Goal: Transaction & Acquisition: Obtain resource

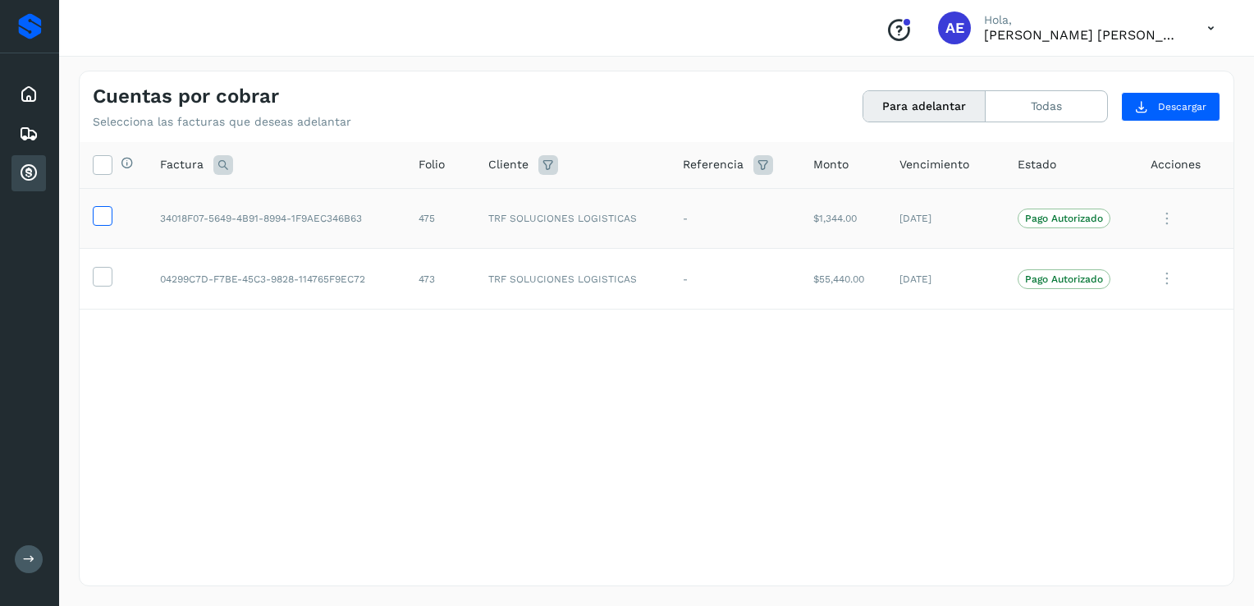
click at [103, 207] on icon at bounding box center [102, 214] width 17 height 17
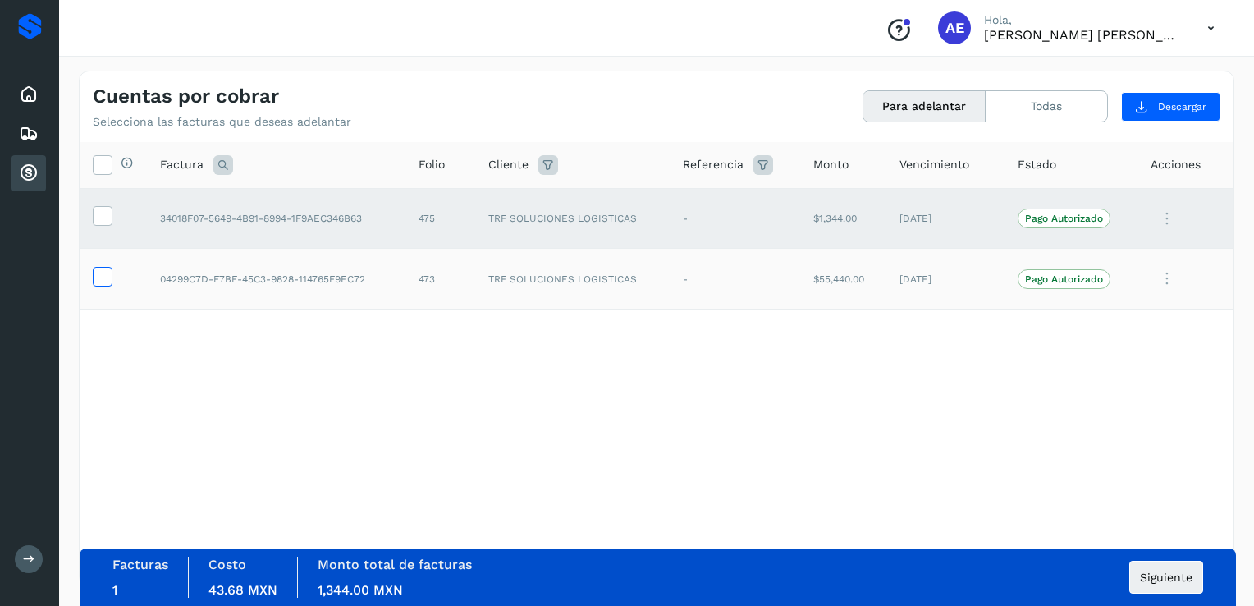
click at [103, 271] on icon at bounding box center [102, 275] width 17 height 17
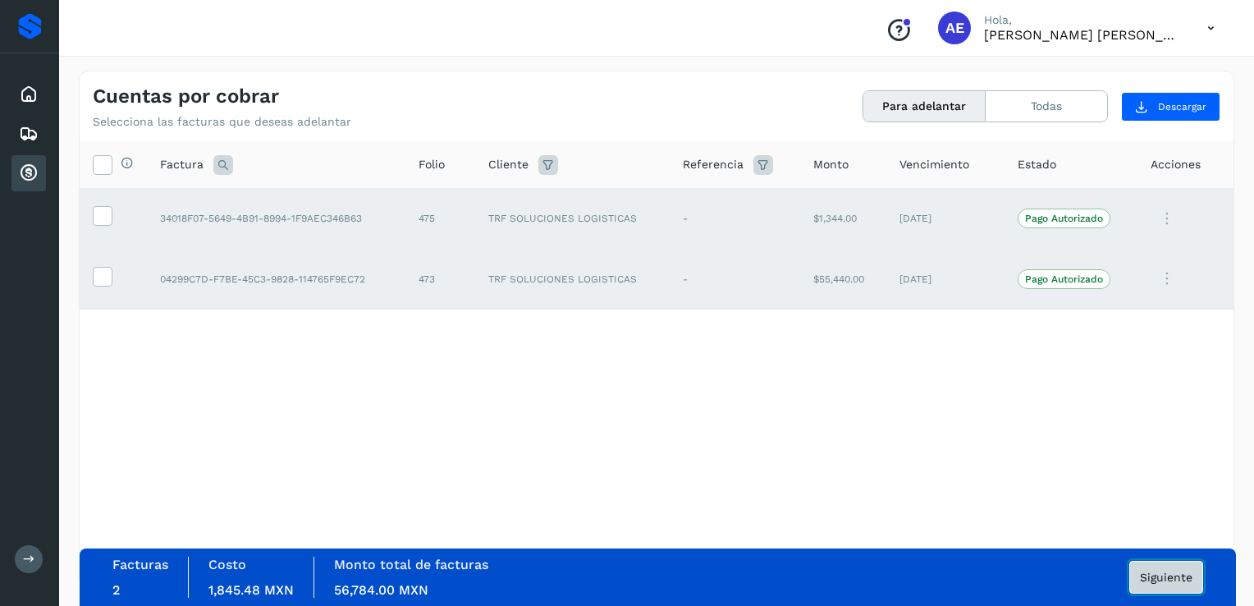
click at [1188, 583] on button "Siguiente" at bounding box center [1166, 576] width 74 height 33
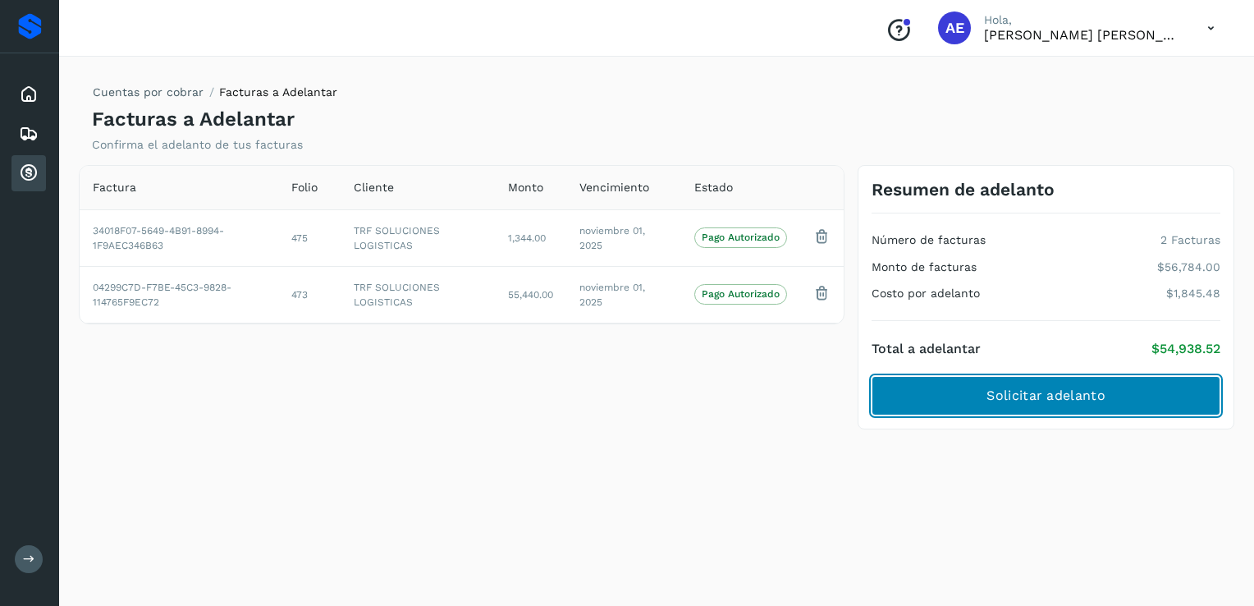
click at [1109, 398] on button "Solicitar adelanto" at bounding box center [1045, 395] width 349 height 39
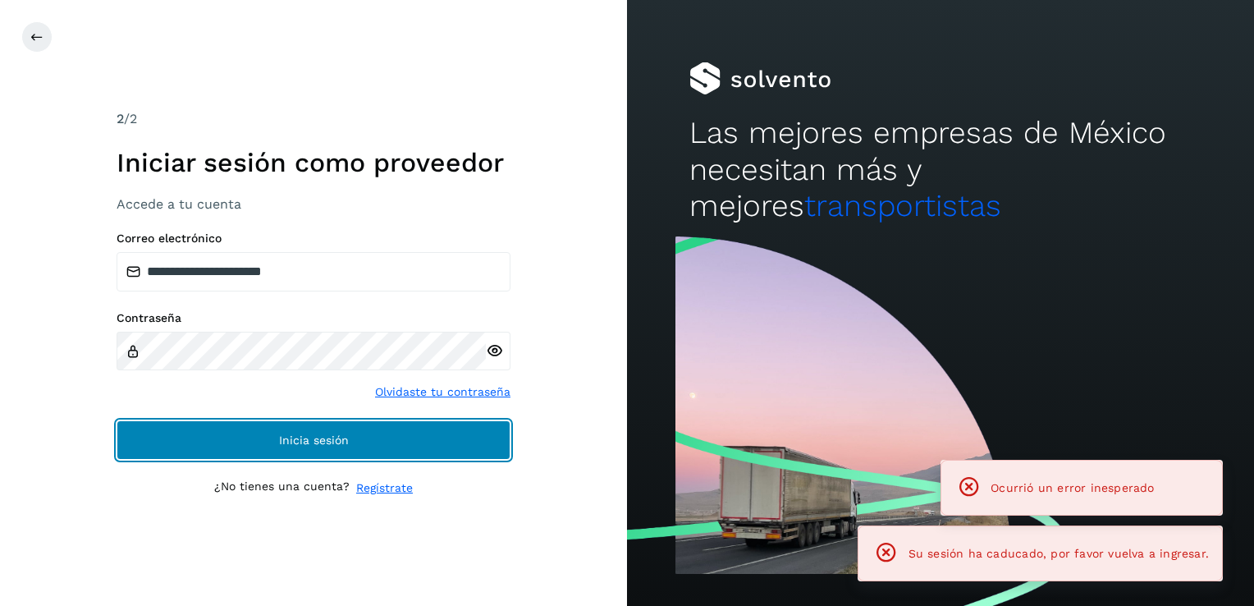
click at [351, 441] on button "Inicia sesión" at bounding box center [314, 439] width 394 height 39
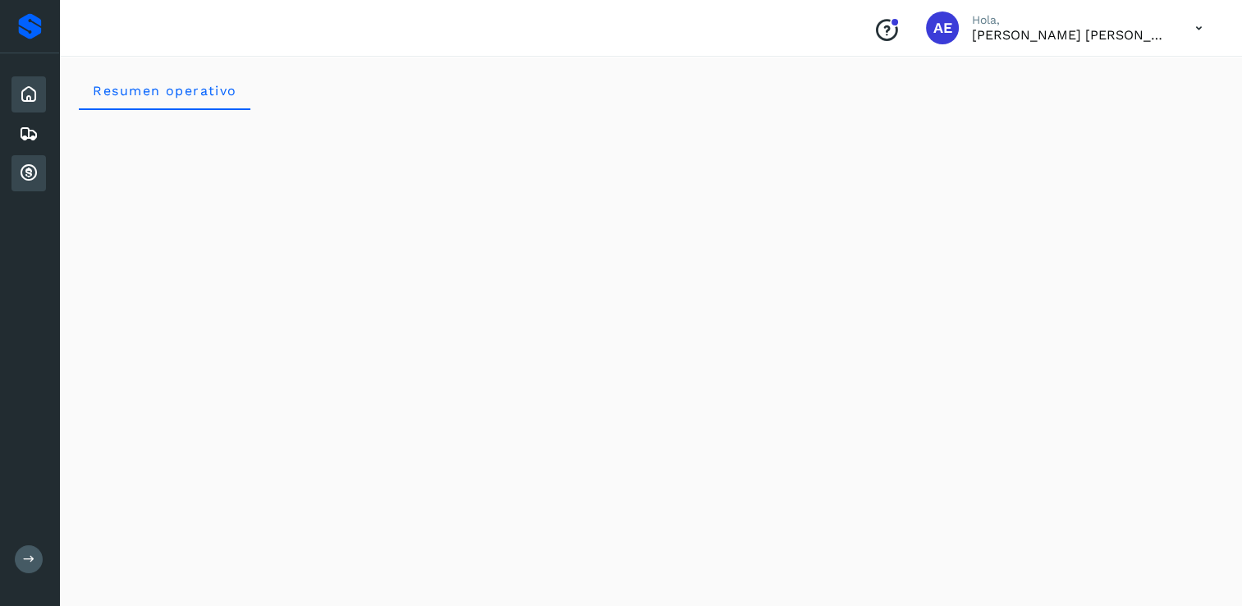
click at [30, 168] on icon at bounding box center [29, 173] width 20 height 20
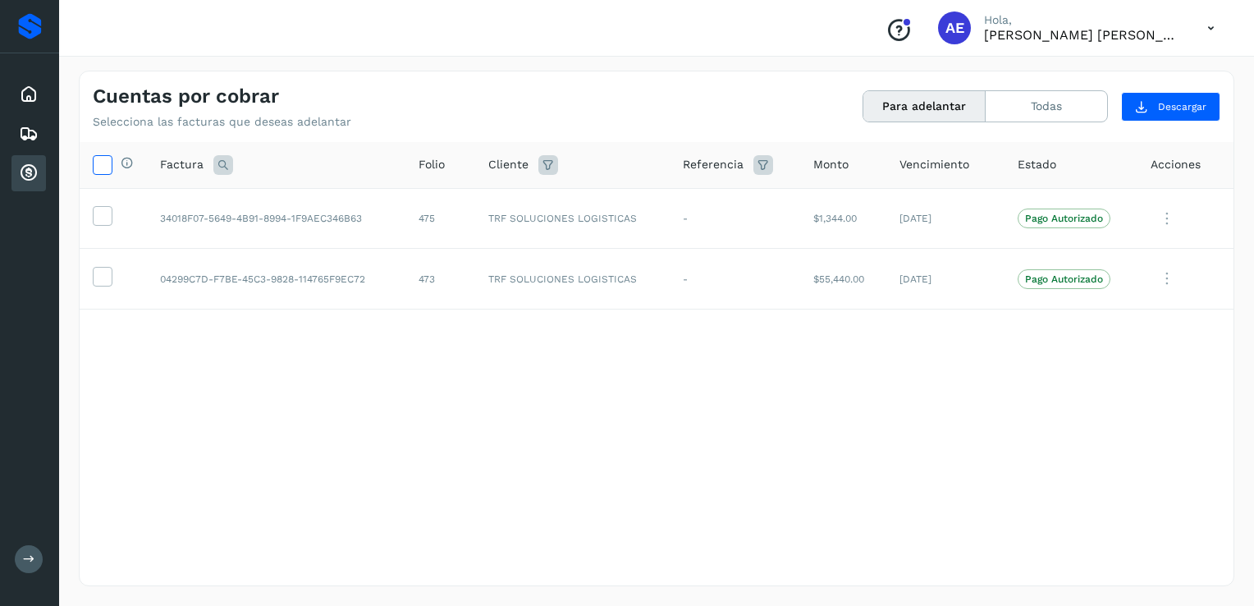
click at [97, 159] on icon at bounding box center [102, 163] width 17 height 17
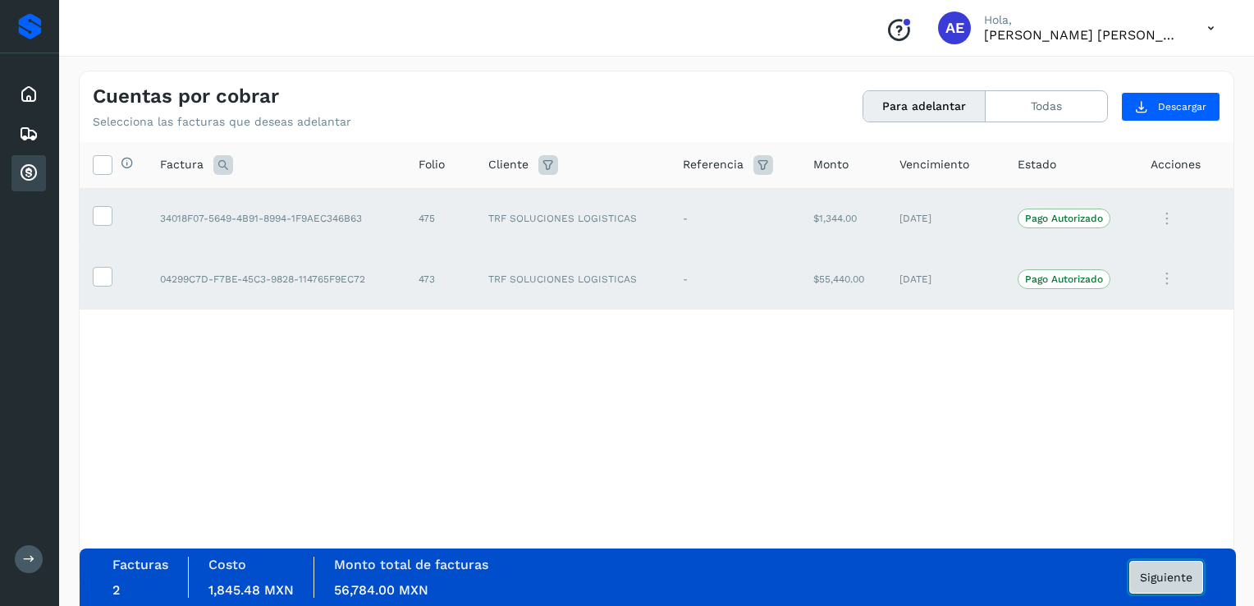
click at [1155, 575] on span "Siguiente" at bounding box center [1166, 576] width 53 height 11
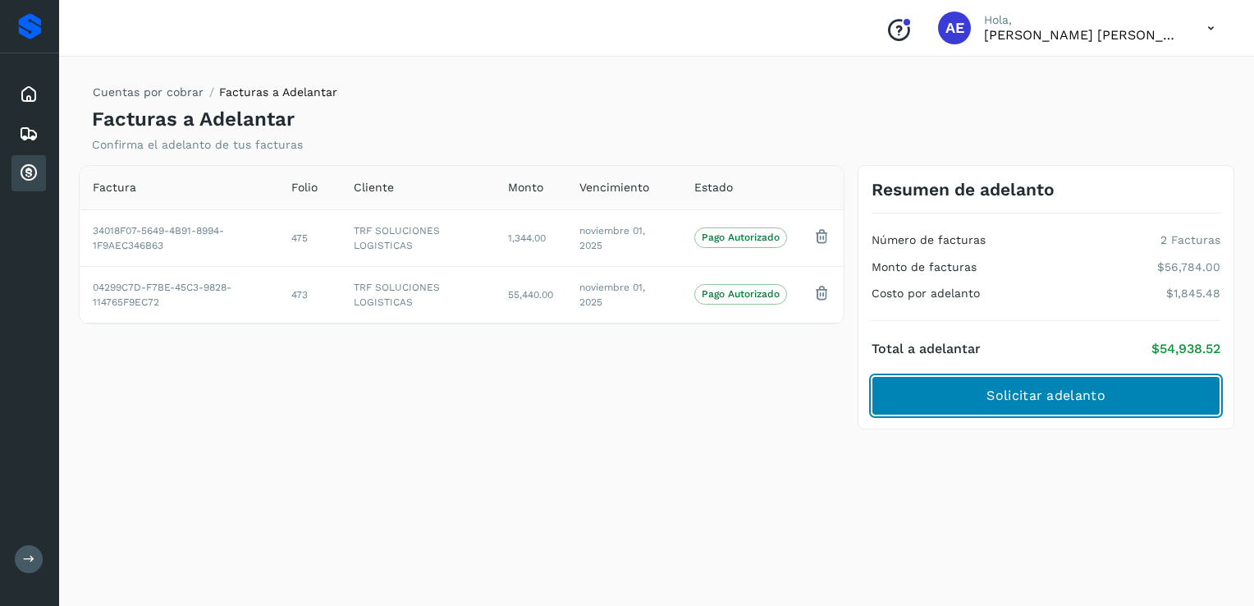
click at [1033, 384] on button "Solicitar adelanto" at bounding box center [1045, 395] width 349 height 39
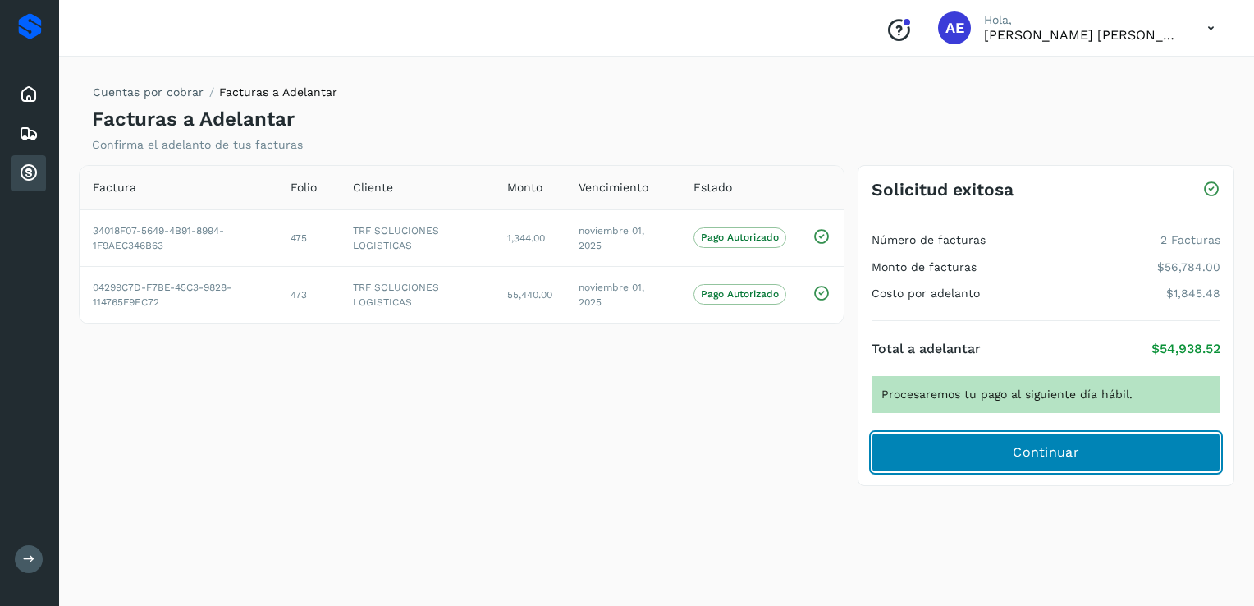
click at [932, 453] on button "Continuar" at bounding box center [1045, 451] width 349 height 39
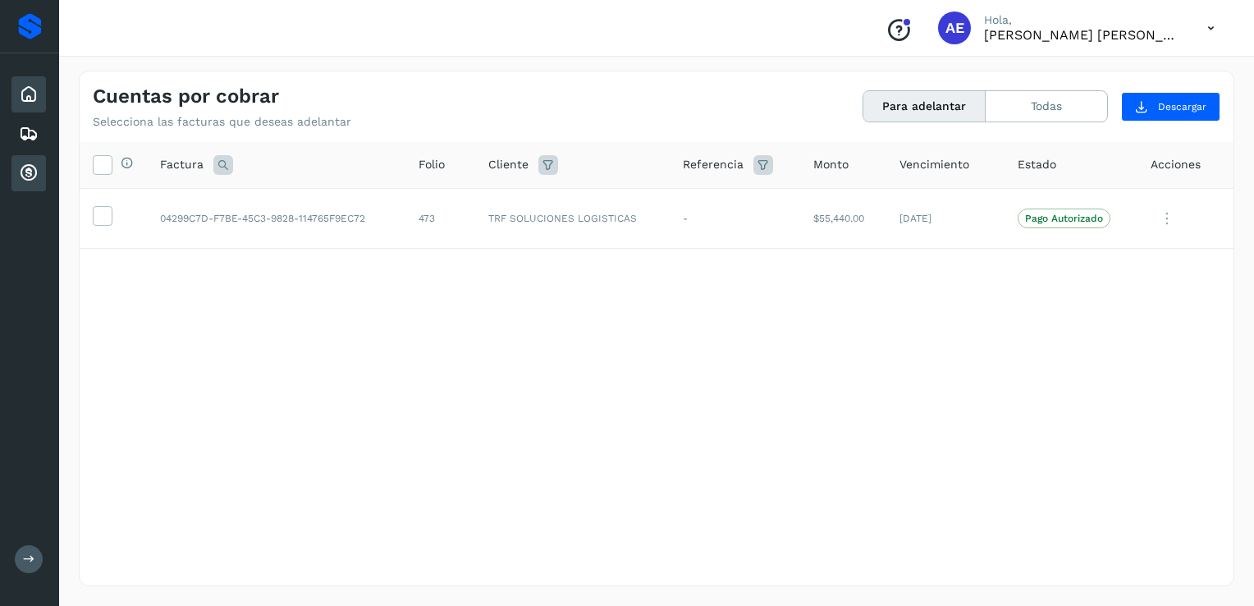
click at [37, 98] on icon at bounding box center [29, 95] width 20 height 20
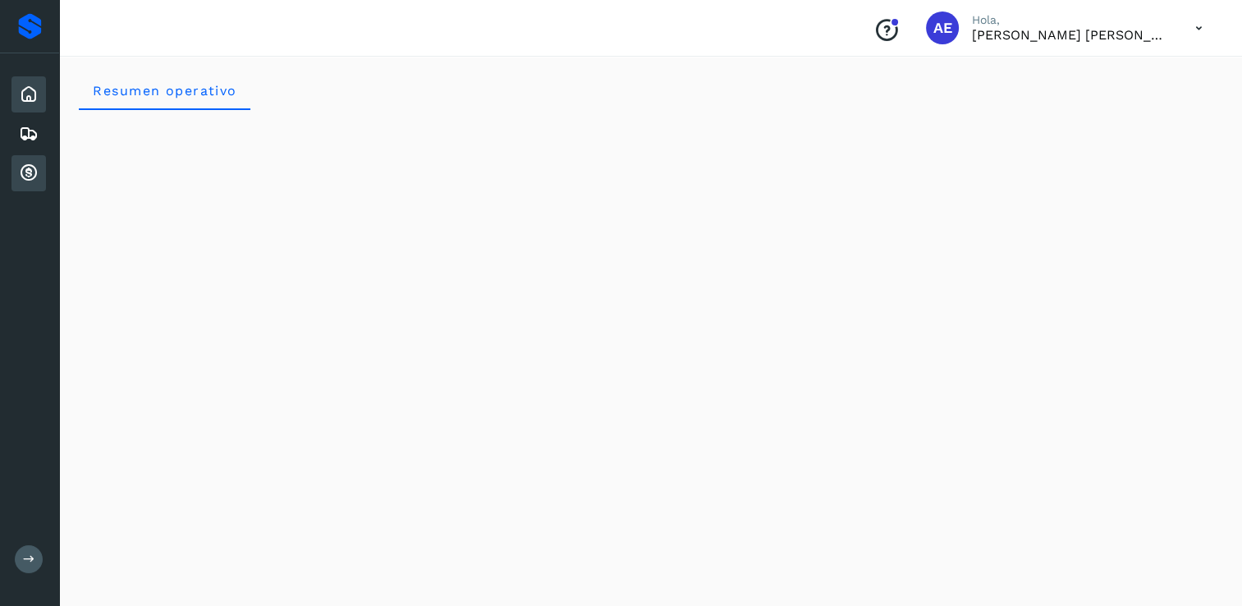
click at [33, 180] on icon at bounding box center [29, 173] width 20 height 20
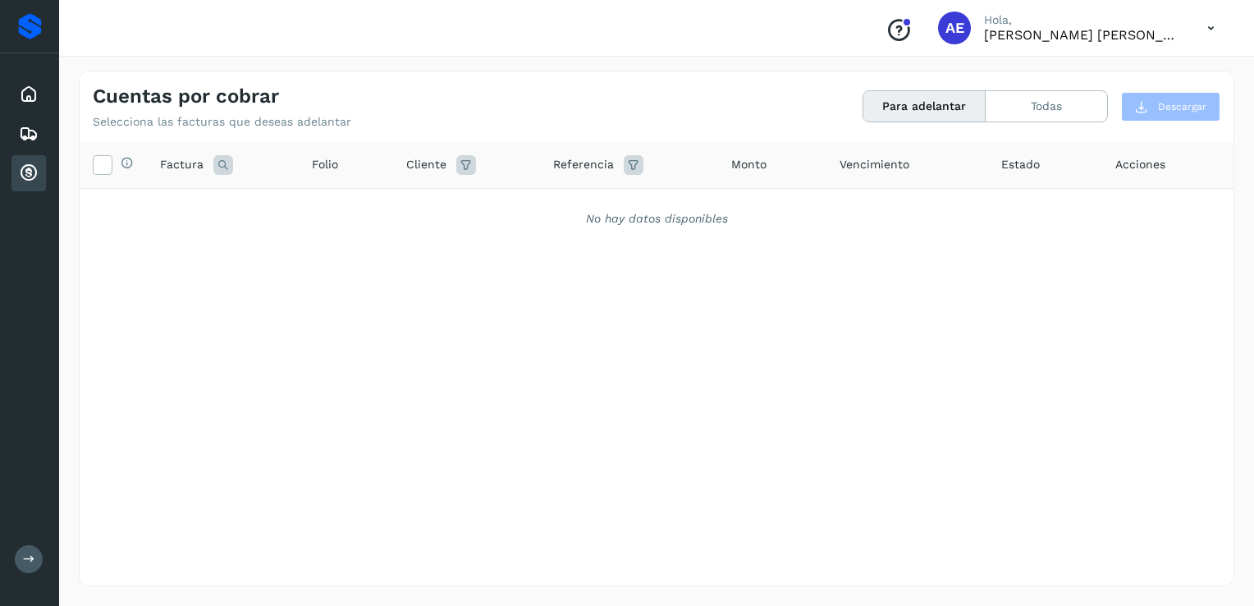
click at [33, 180] on icon at bounding box center [29, 173] width 20 height 20
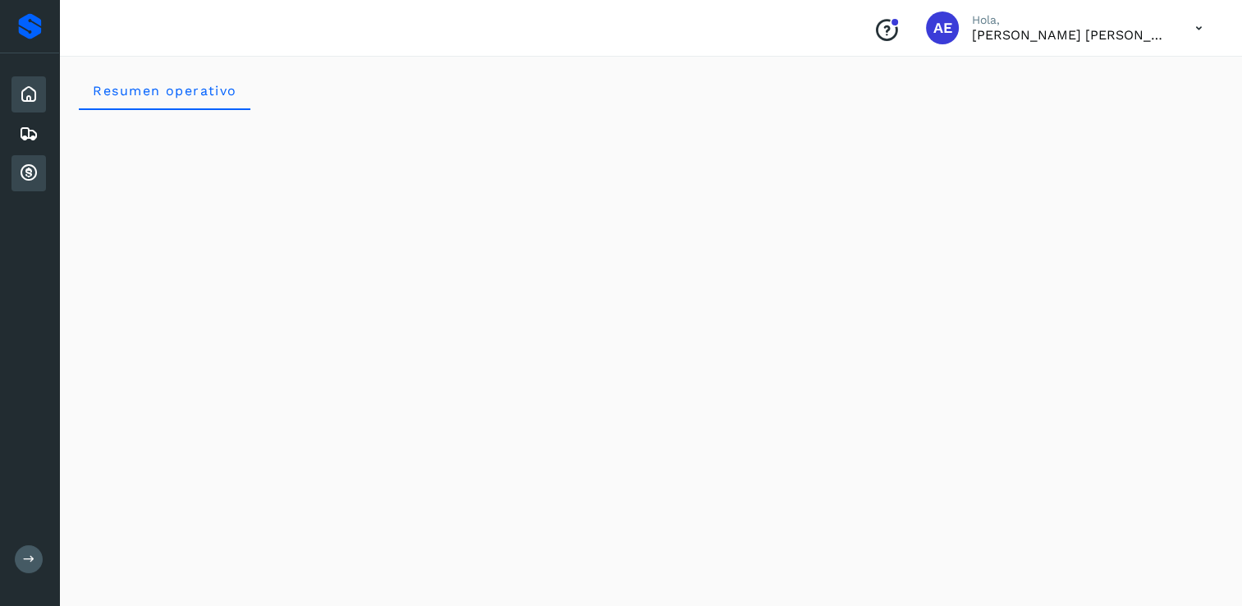
click at [20, 172] on icon at bounding box center [29, 173] width 20 height 20
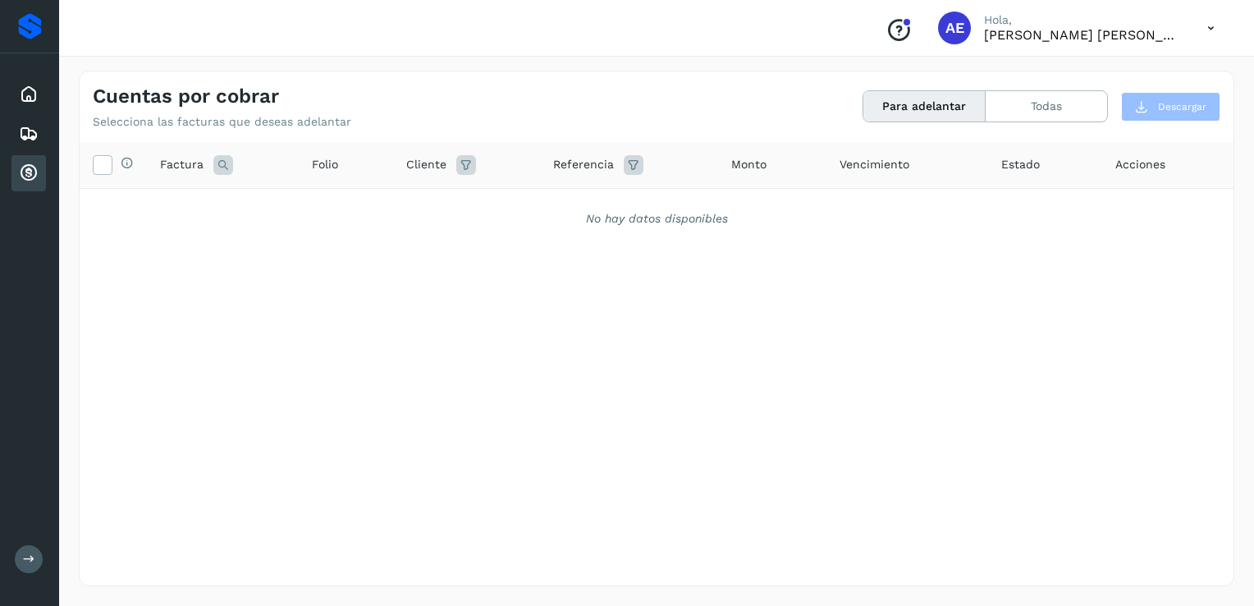
click at [30, 172] on icon at bounding box center [29, 173] width 20 height 20
click at [1041, 109] on button "Todas" at bounding box center [1046, 106] width 121 height 30
